Goal: Transaction & Acquisition: Purchase product/service

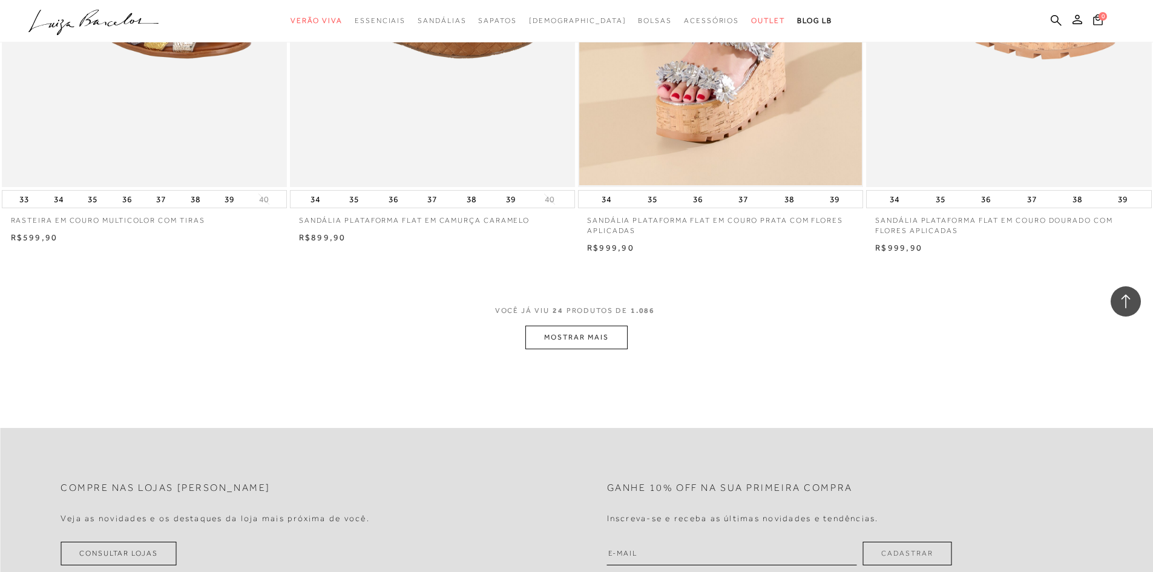
scroll to position [2905, 0]
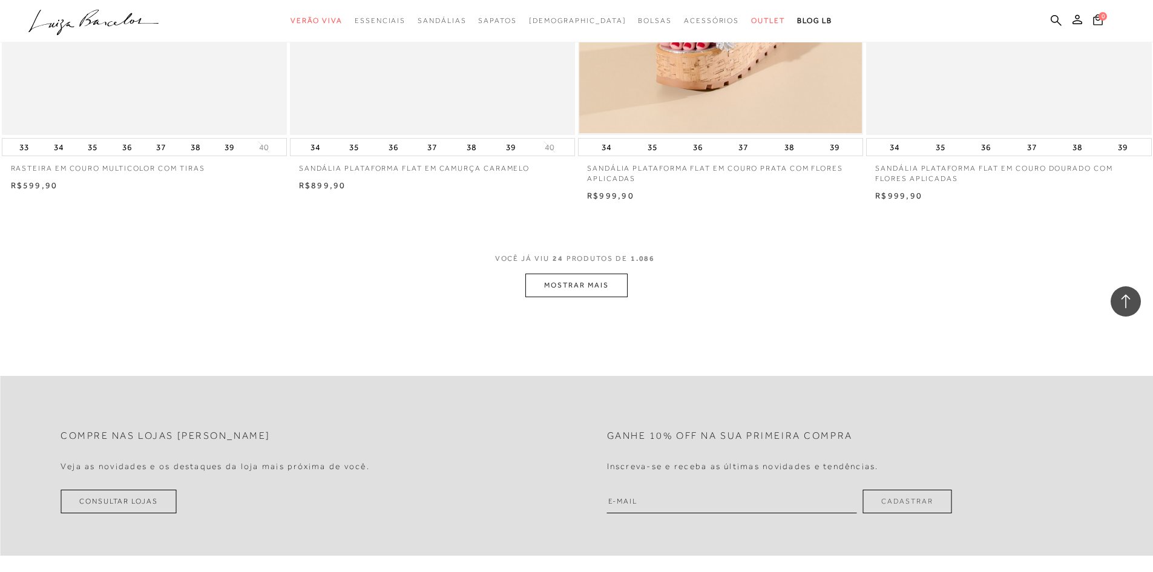
click at [586, 294] on button "MOSTRAR MAIS" at bounding box center [576, 286] width 102 height 24
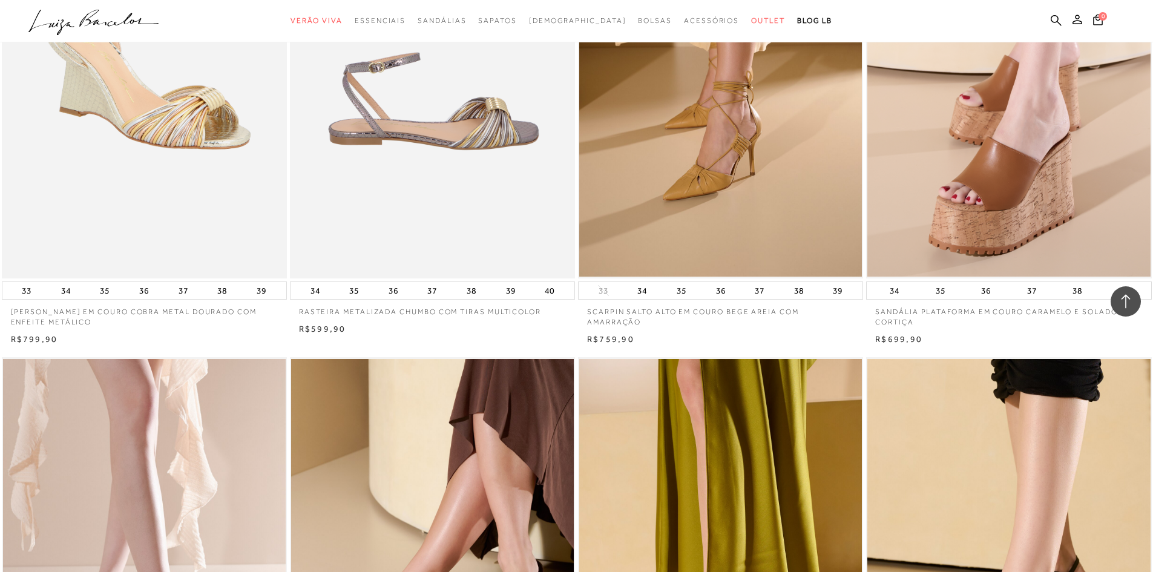
scroll to position [3208, 0]
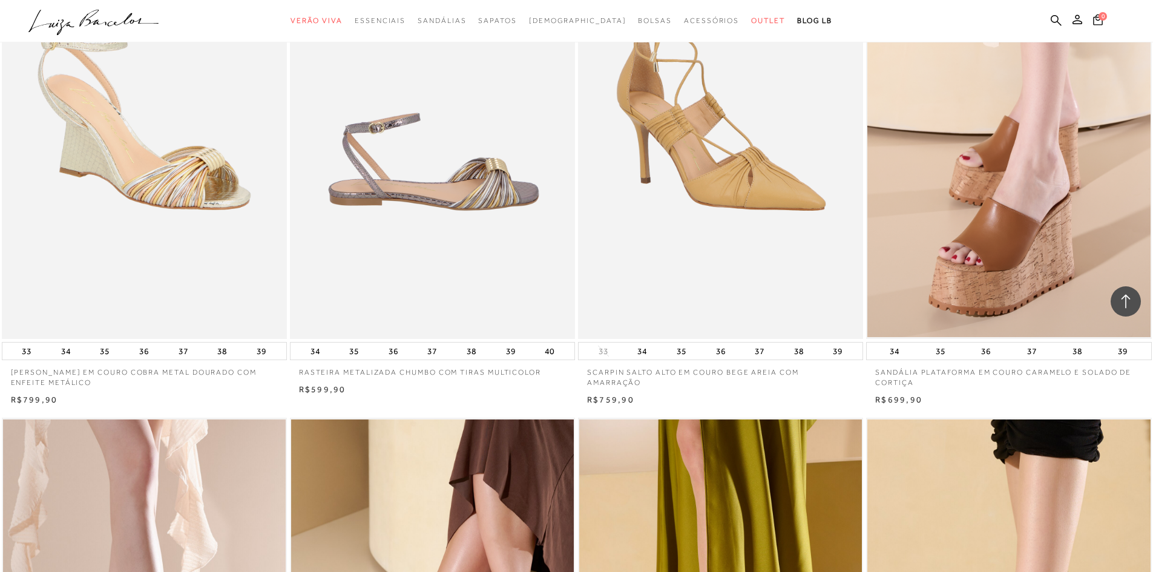
click at [749, 186] on img at bounding box center [721, 125] width 284 height 428
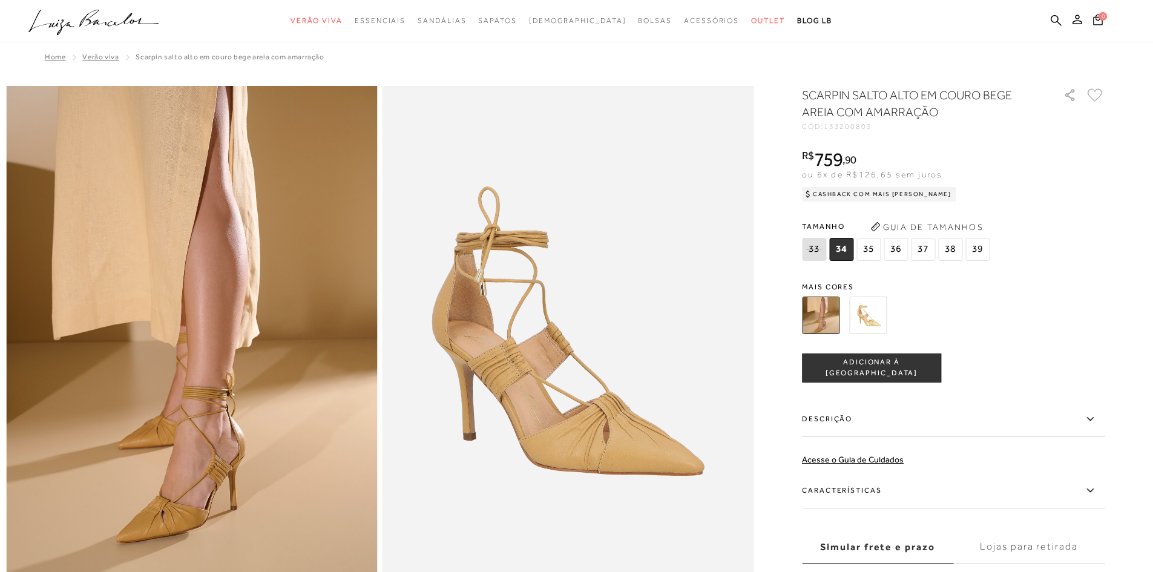
click at [872, 314] on img at bounding box center [868, 316] width 38 height 38
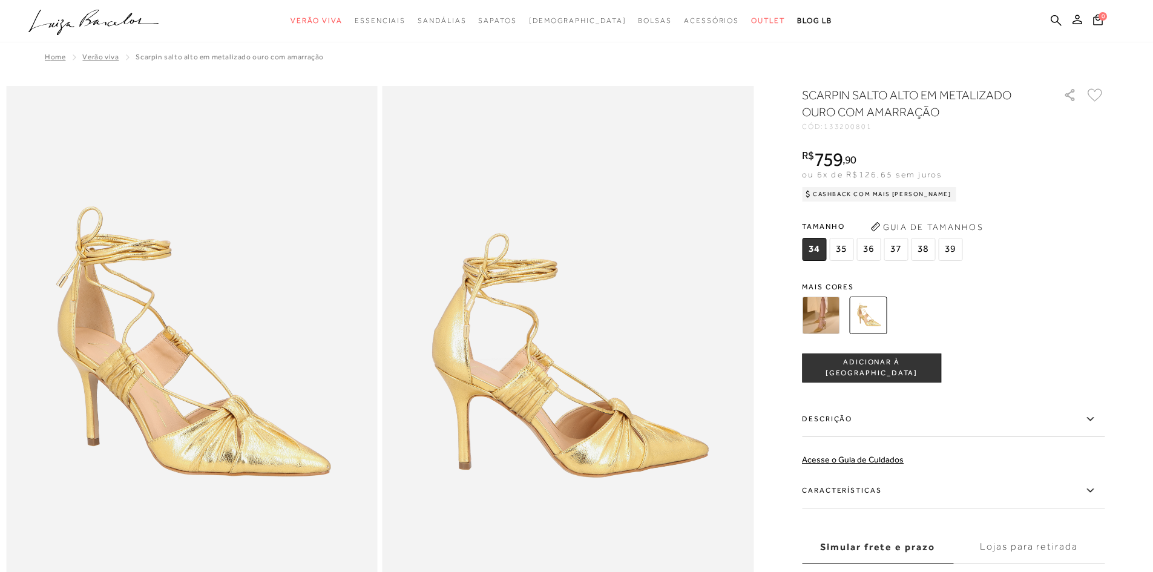
click at [818, 310] on img at bounding box center [821, 316] width 38 height 38
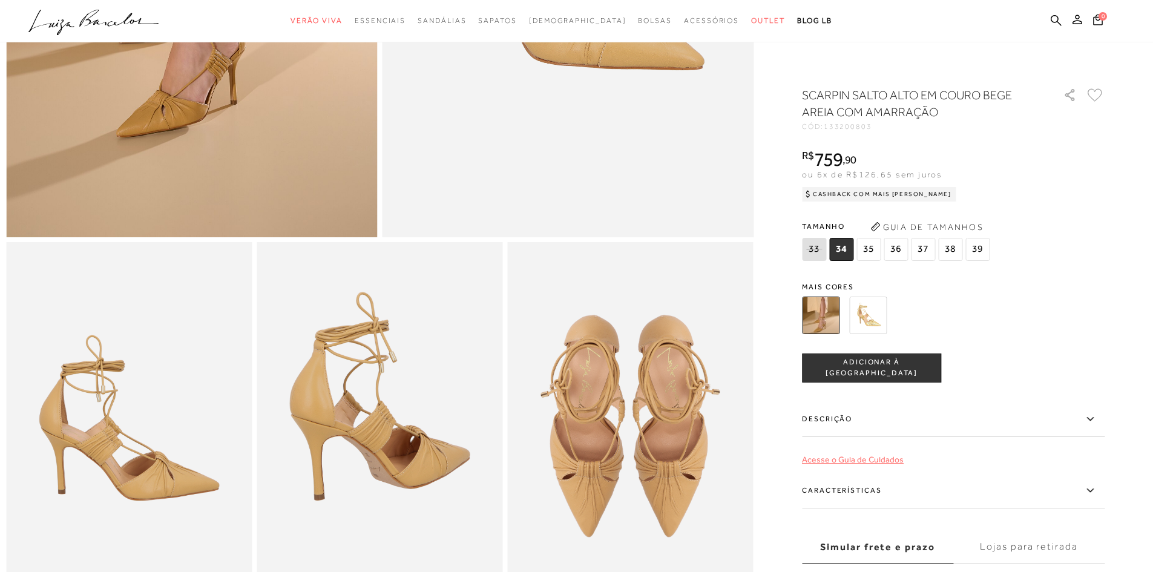
scroll to position [424, 0]
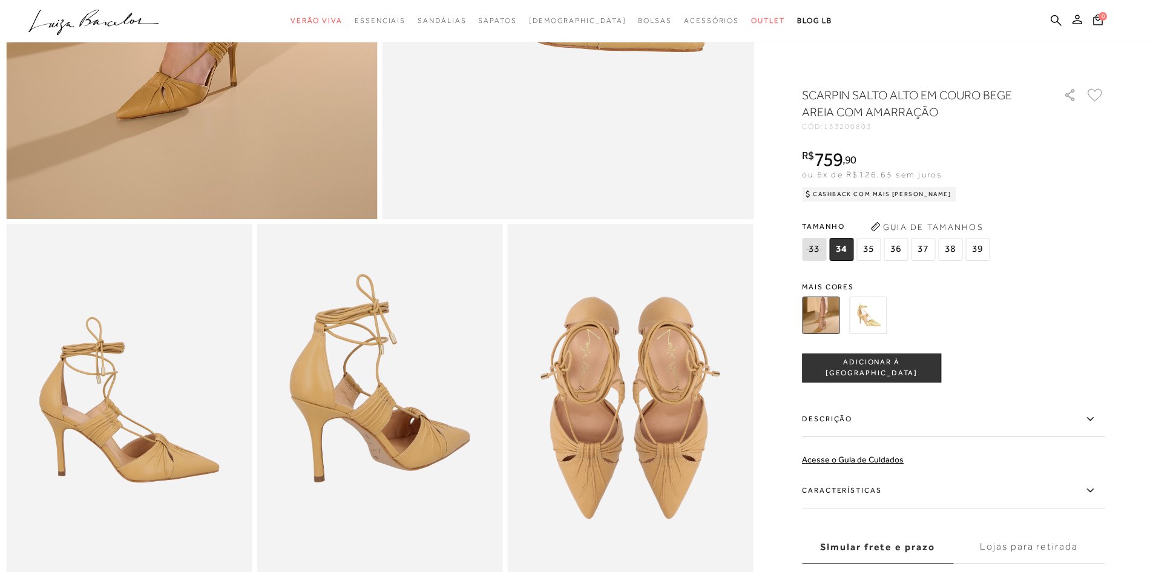
click at [828, 415] on label "Descrição" at bounding box center [953, 419] width 303 height 35
click at [0, 0] on input "Descrição" at bounding box center [0, 0] width 0 height 0
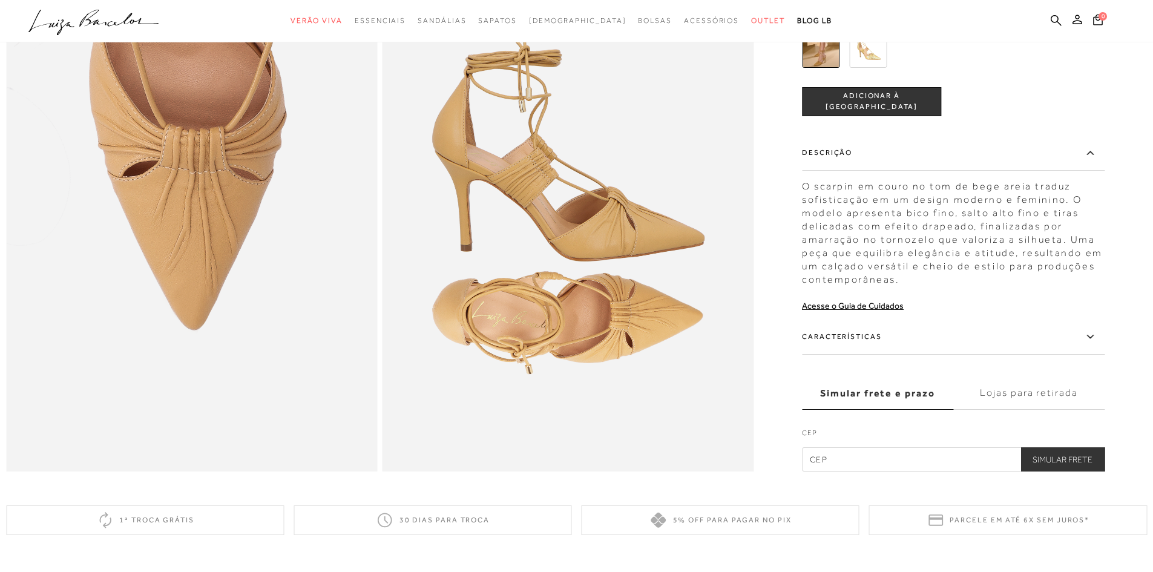
scroll to position [1126, 0]
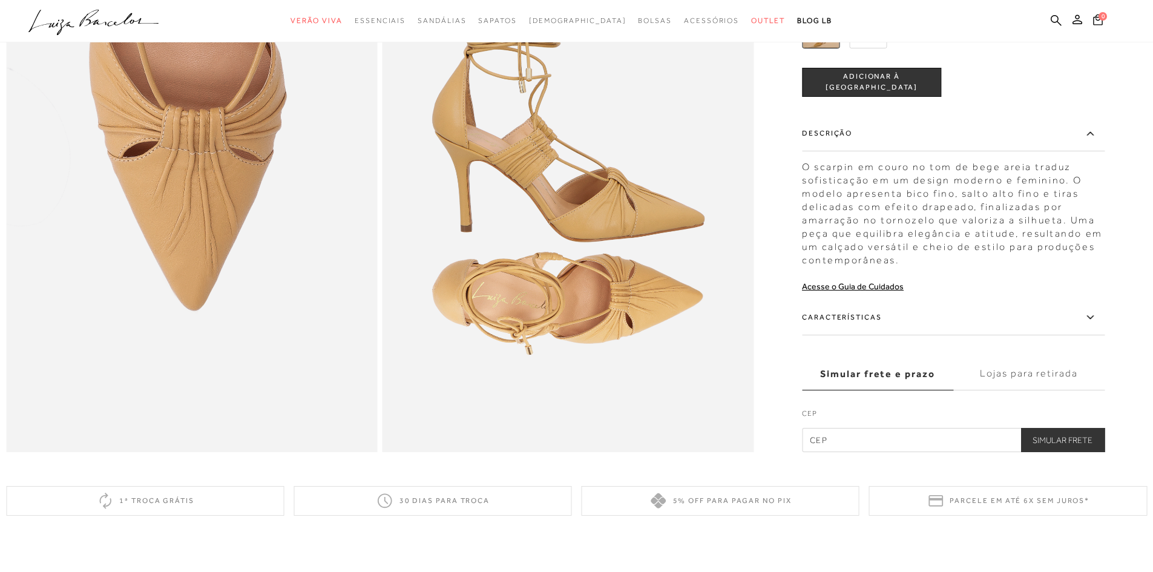
click at [866, 333] on label "Características" at bounding box center [953, 317] width 303 height 35
click at [0, 0] on input "Características" at bounding box center [0, 0] width 0 height 0
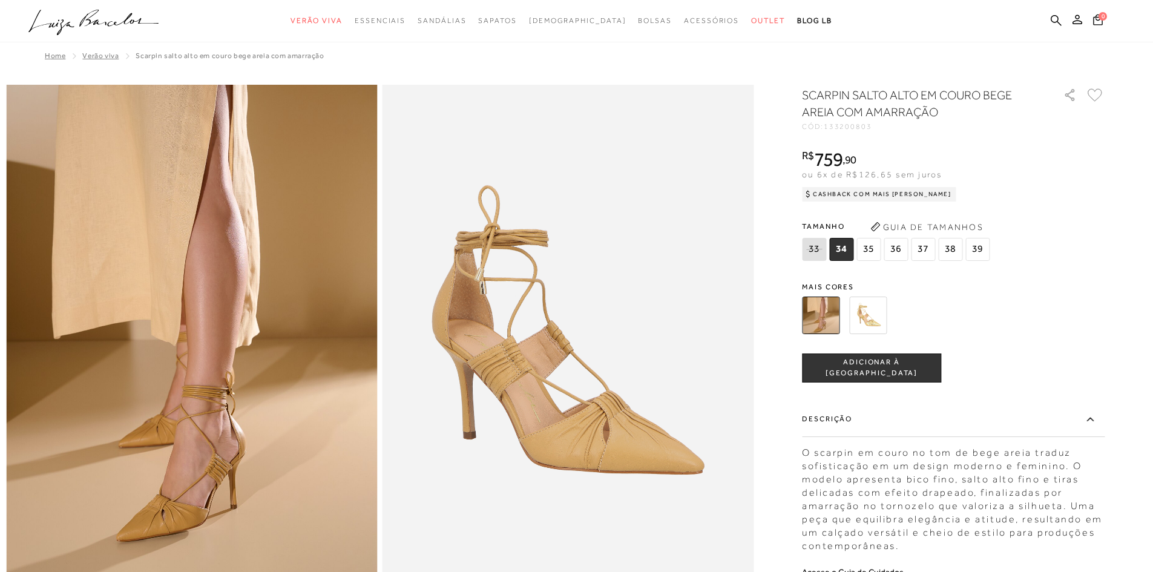
scroll to position [0, 0]
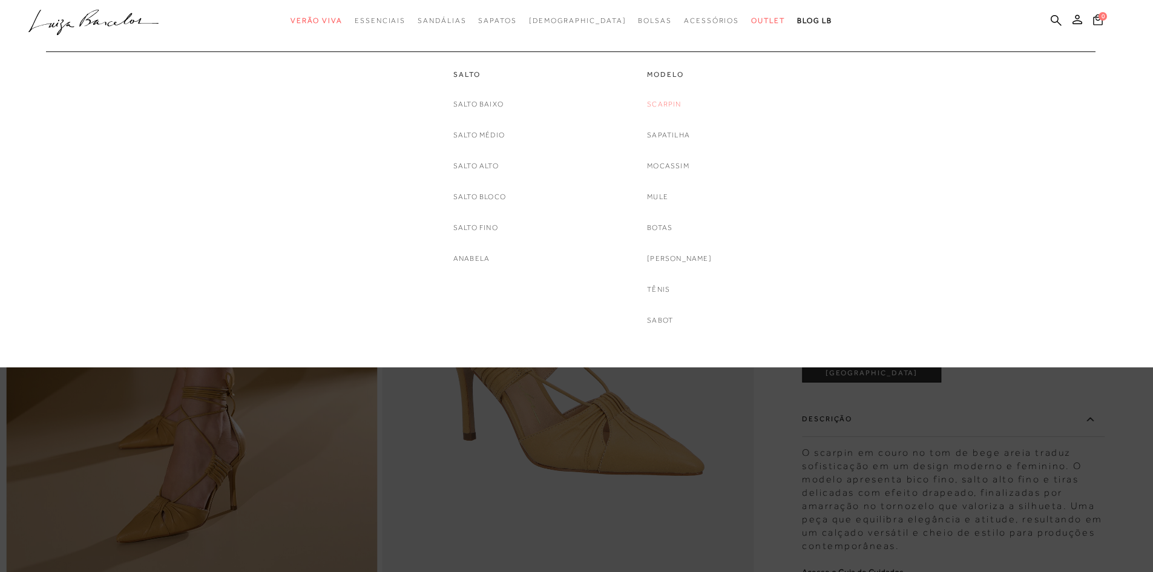
click at [674, 99] on link "Scarpin" at bounding box center [664, 104] width 34 height 13
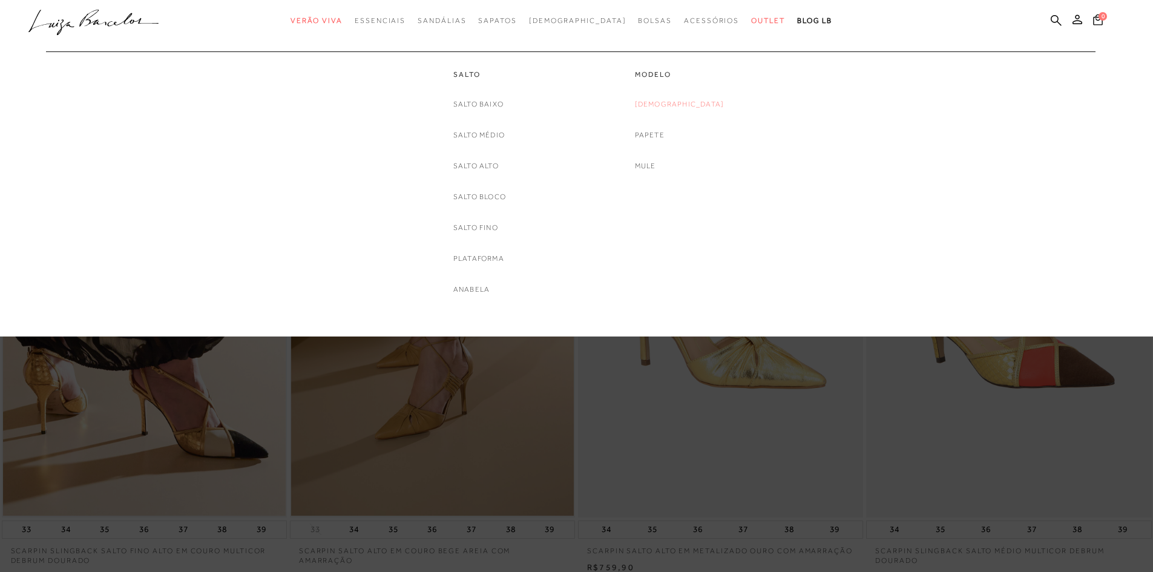
click at [686, 101] on link "[DEMOGRAPHIC_DATA]" at bounding box center [680, 104] width 90 height 13
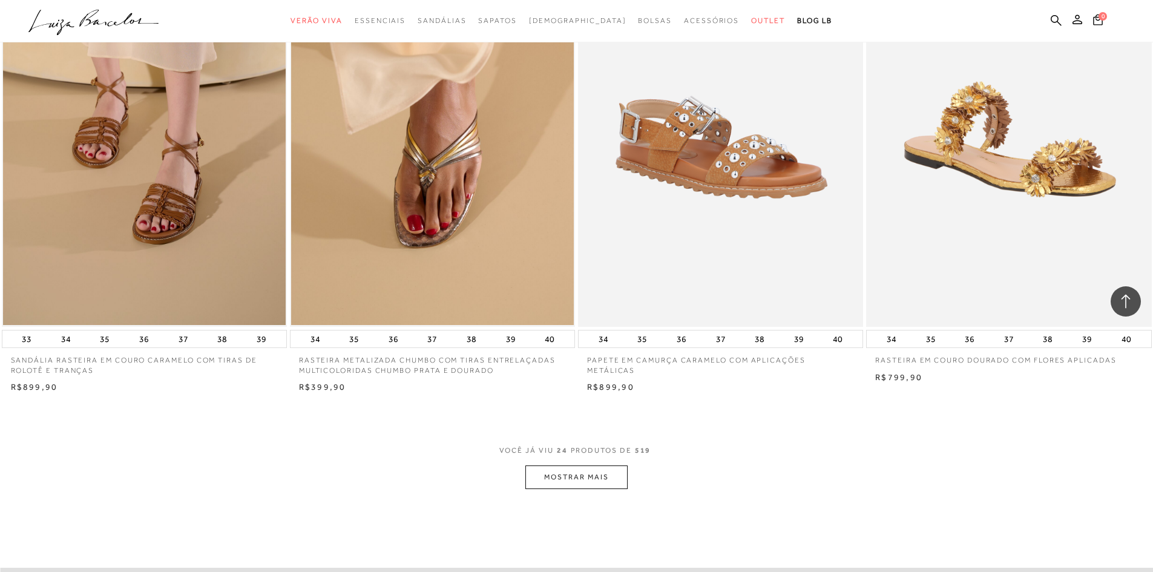
scroll to position [2845, 0]
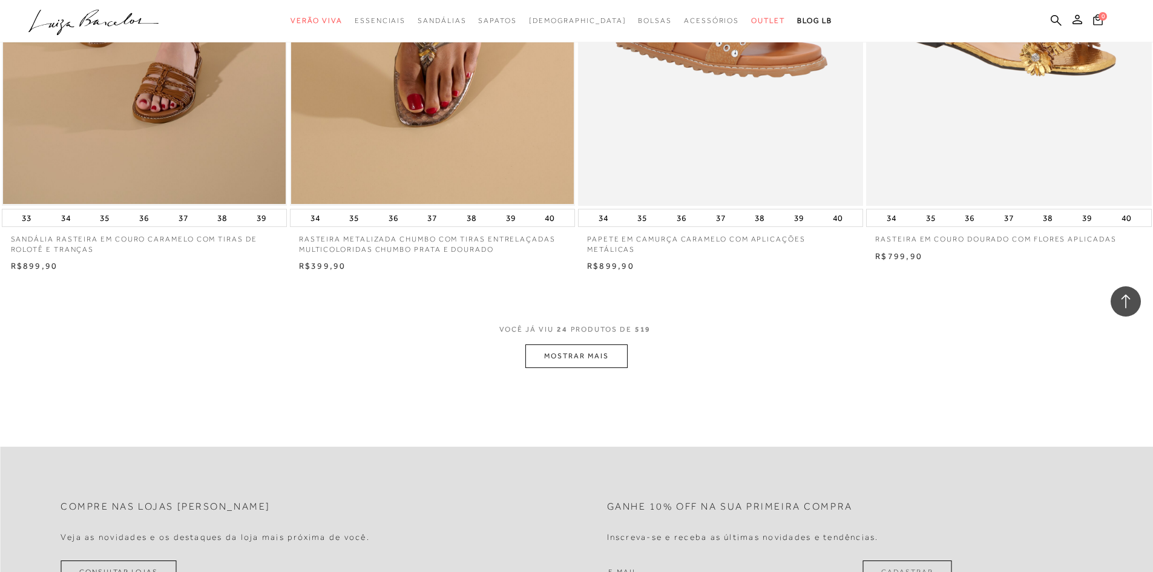
click at [590, 354] on button "MOSTRAR MAIS" at bounding box center [576, 356] width 102 height 24
